Goal: Information Seeking & Learning: Learn about a topic

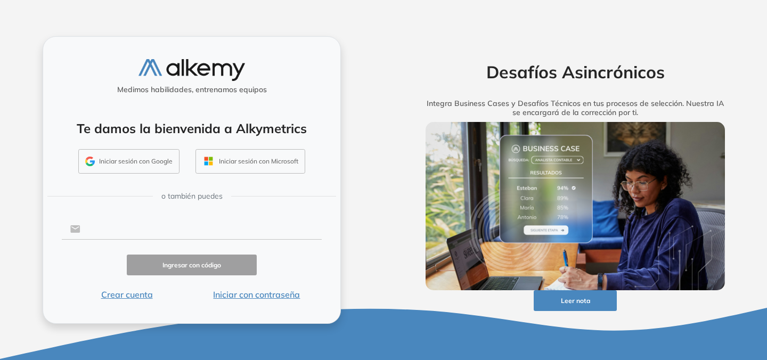
click at [106, 226] on input "text" at bounding box center [200, 229] width 241 height 20
type input "**********"
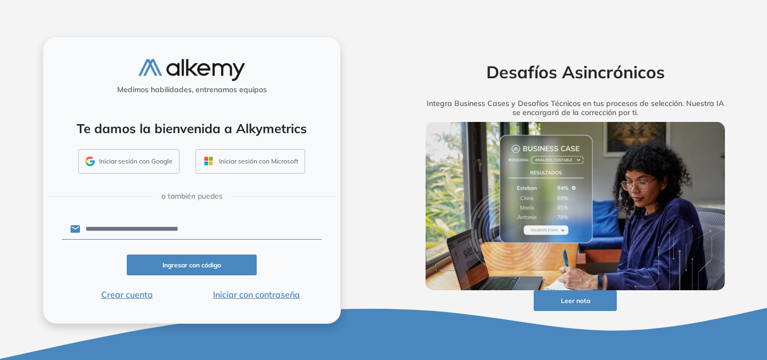
click at [196, 258] on button "Ingresar con código" at bounding box center [192, 264] width 130 height 21
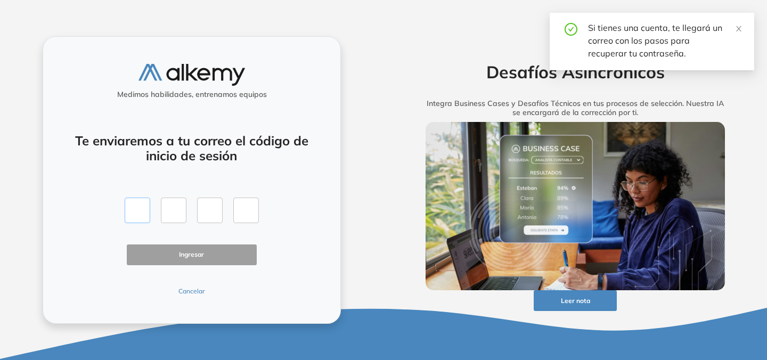
click at [134, 207] on input "text" at bounding box center [138, 211] width 26 height 26
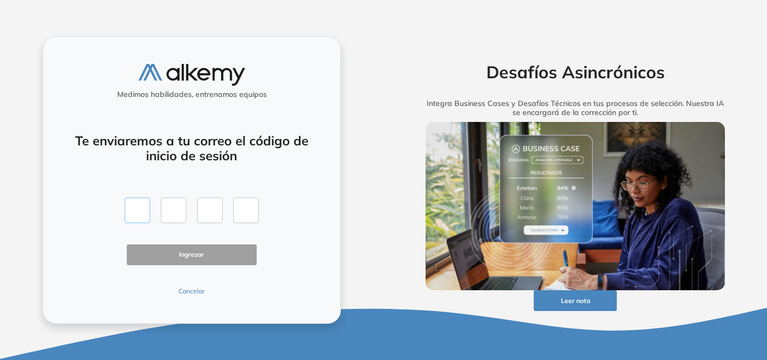
type input "*"
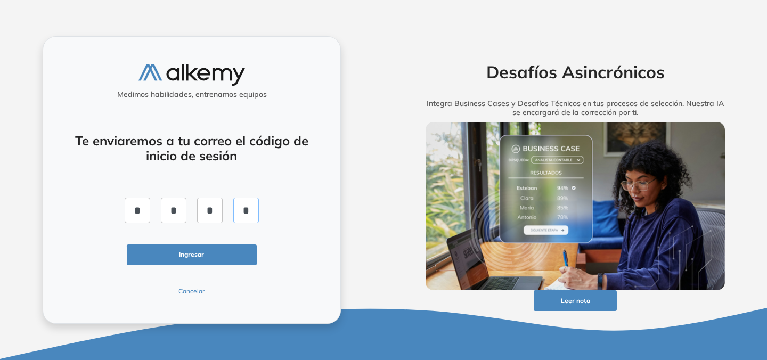
type input "*"
click at [171, 252] on button "Ingresar" at bounding box center [192, 254] width 130 height 21
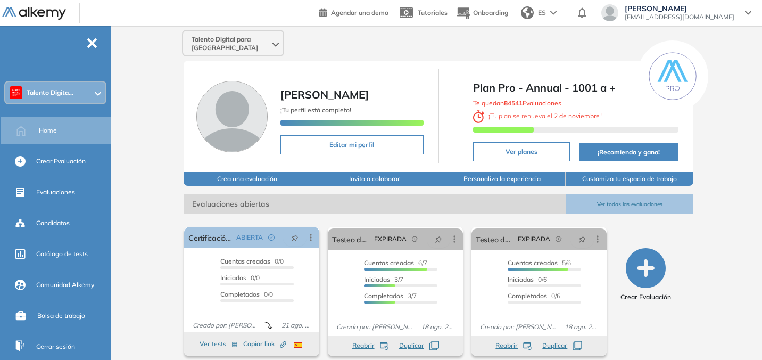
click at [96, 96] on div at bounding box center [98, 92] width 6 height 9
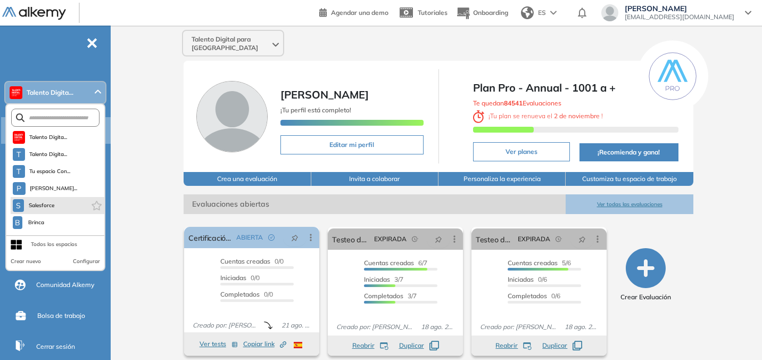
click at [61, 202] on li "S Salesforce" at bounding box center [58, 205] width 94 height 17
click at [61, 208] on li "S Salesforce" at bounding box center [58, 205] width 94 height 17
click at [46, 207] on span "Salesforce" at bounding box center [41, 205] width 27 height 9
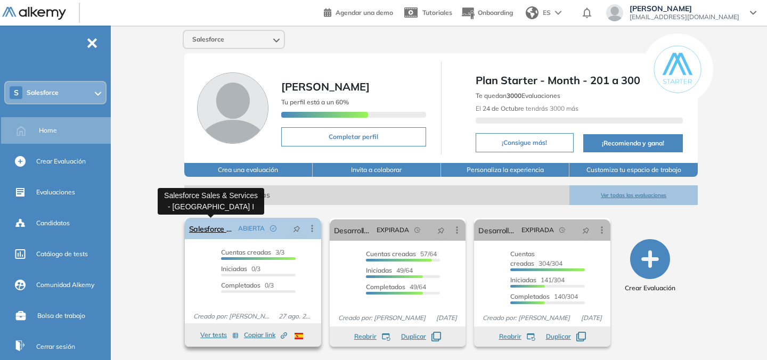
click at [222, 232] on link "Salesforce Sales & Services - [GEOGRAPHIC_DATA] I" at bounding box center [211, 228] width 45 height 21
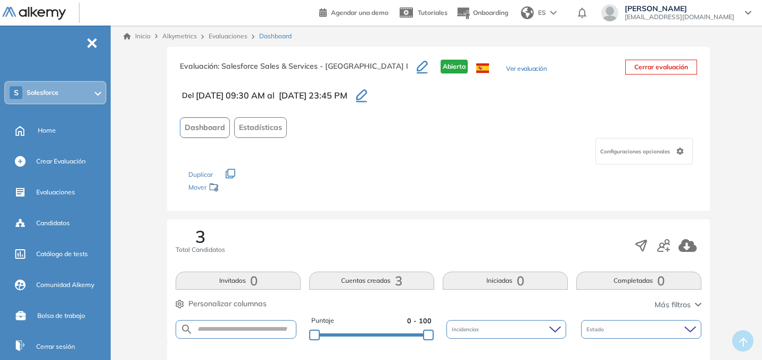
scroll to position [2, 0]
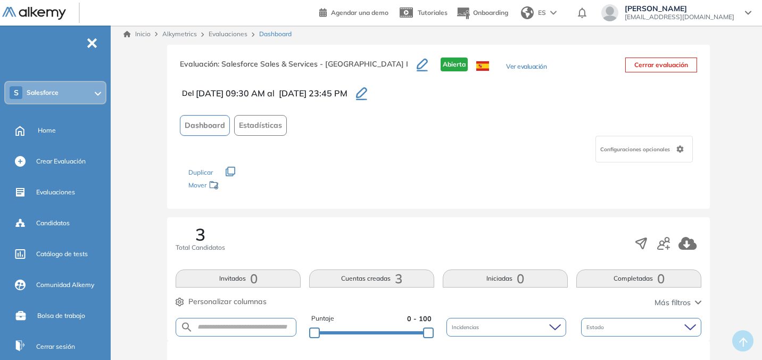
click at [506, 68] on button "Ver evaluación" at bounding box center [526, 67] width 40 height 11
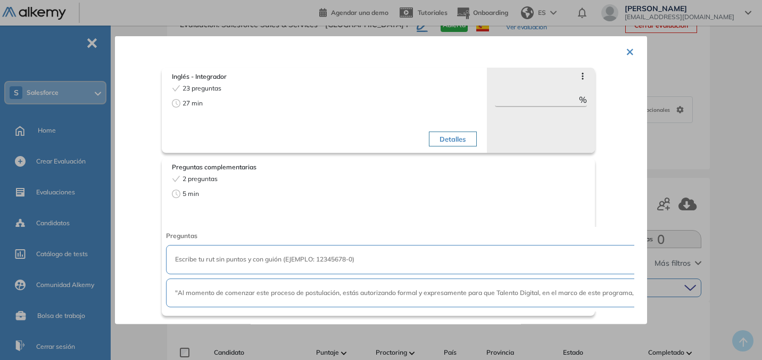
scroll to position [55, 0]
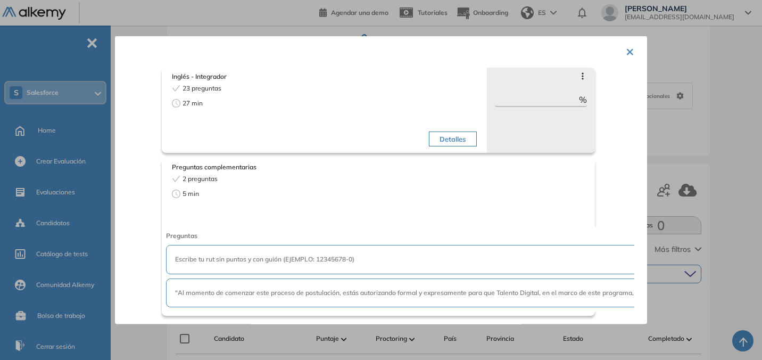
click at [508, 281] on div ""Al momento de comenzar este proceso de postulación, estás autorizando formal y…" at bounding box center [765, 292] width 1198 height 29
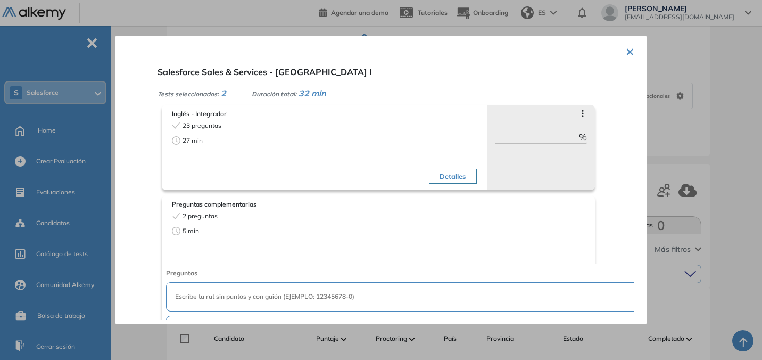
click at [626, 54] on button "×" at bounding box center [630, 50] width 9 height 21
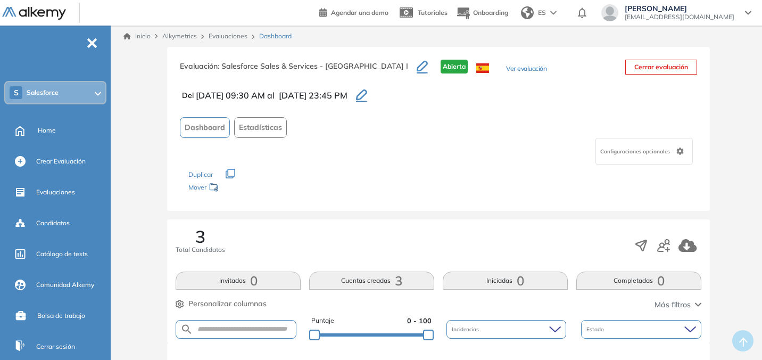
click at [506, 74] on button "Ver evaluación" at bounding box center [526, 69] width 40 height 11
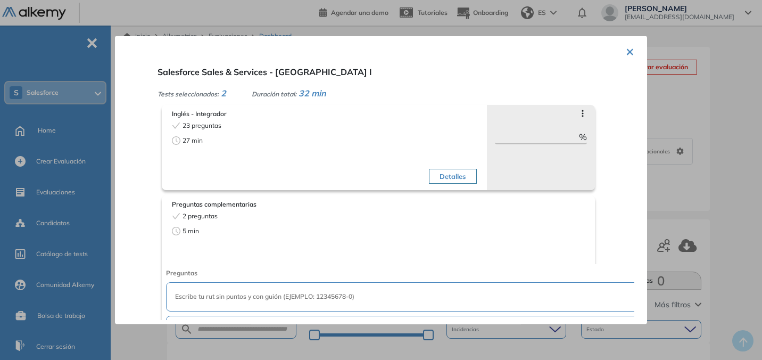
click at [215, 119] on div "Inglés - Integrador 23 preguntas 27 min Detalles" at bounding box center [324, 148] width 309 height 83
click at [439, 174] on button "Detalles" at bounding box center [452, 176] width 47 height 15
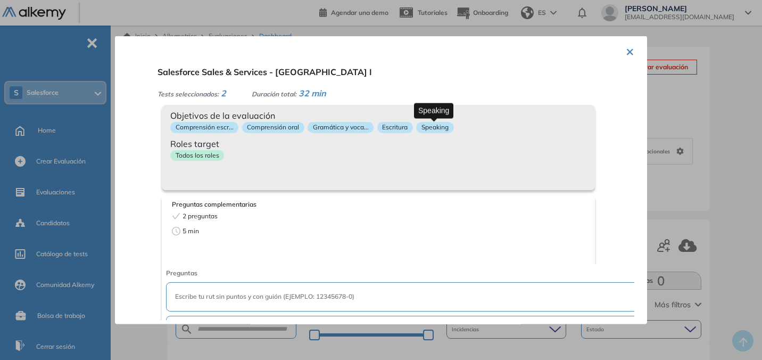
click at [425, 127] on p "Speaking" at bounding box center [434, 127] width 37 height 11
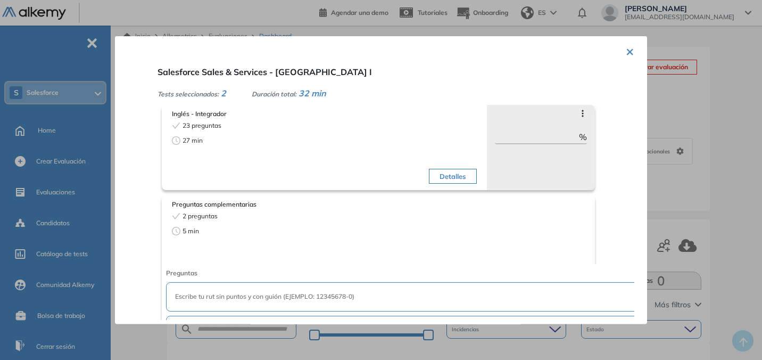
click at [440, 182] on button "Detalles" at bounding box center [452, 176] width 47 height 15
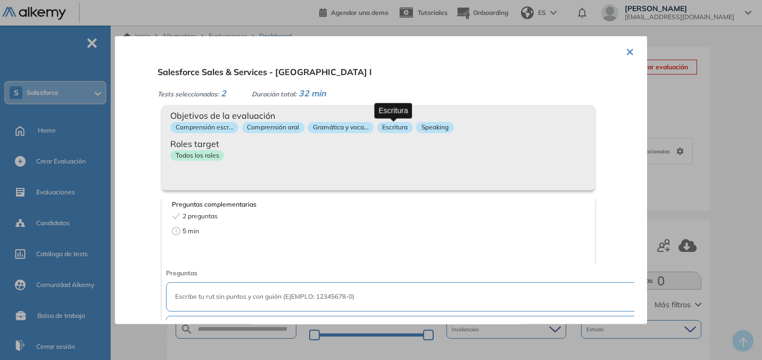
click at [395, 130] on p "Escritura" at bounding box center [395, 127] width 36 height 11
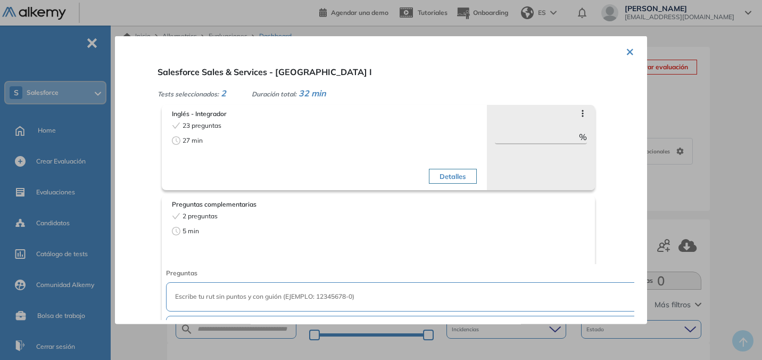
click at [434, 180] on button "Detalles" at bounding box center [452, 176] width 47 height 15
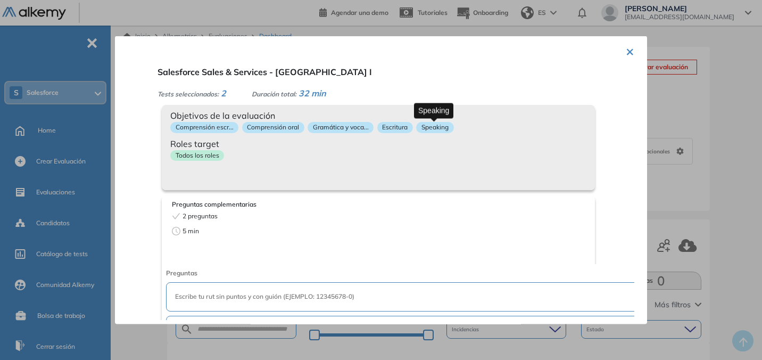
click at [430, 126] on p "Speaking" at bounding box center [434, 127] width 37 height 11
